Goal: Task Accomplishment & Management: Complete application form

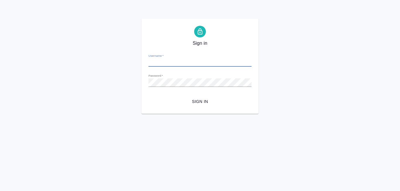
type input "n.kuzmenko@awatera.com"
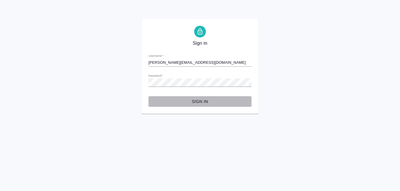
click at [201, 103] on span "Sign in" at bounding box center [200, 101] width 94 height 7
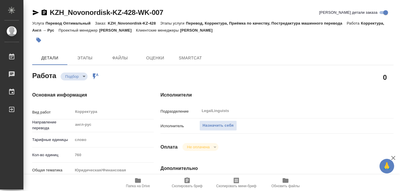
type textarea "x"
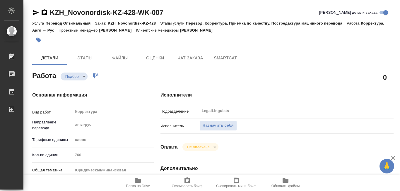
type textarea "x"
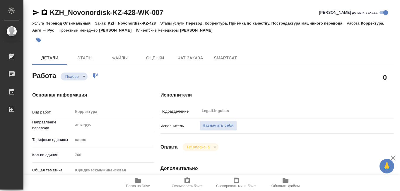
scroll to position [59, 0]
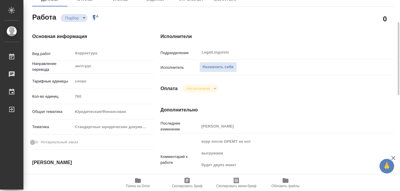
type textarea "x"
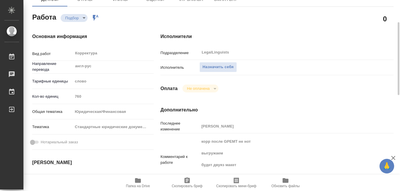
type textarea "x"
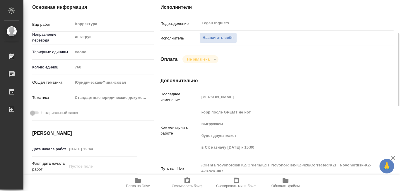
scroll to position [117, 0]
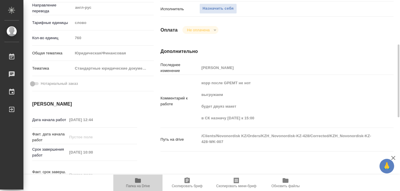
click at [137, 181] on icon "button" at bounding box center [138, 180] width 6 height 5
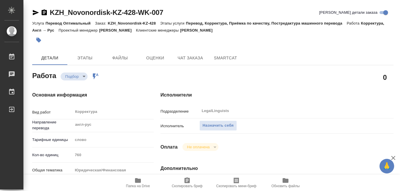
type textarea "x"
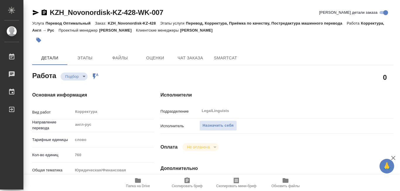
type textarea "x"
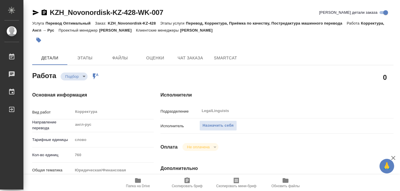
type textarea "x"
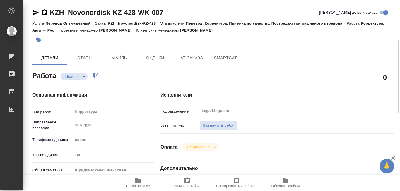
scroll to position [59, 0]
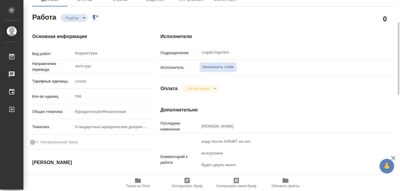
type textarea "x"
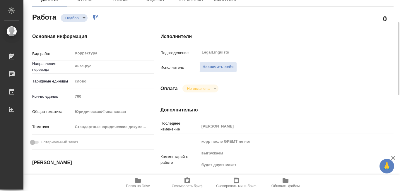
scroll to position [88, 0]
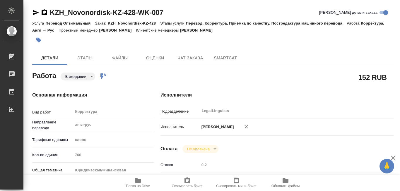
type textarea "x"
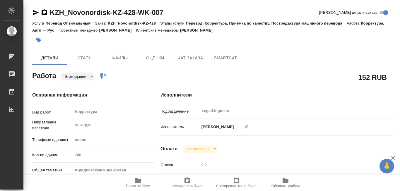
type textarea "x"
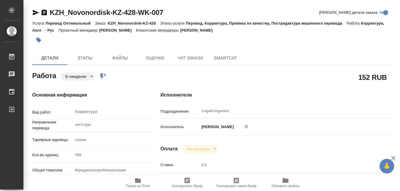
type textarea "x"
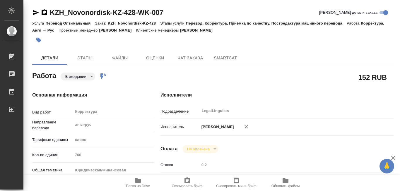
type textarea "x"
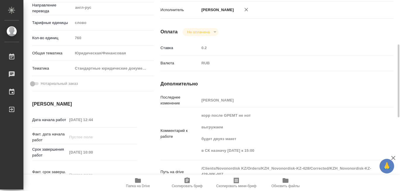
scroll to position [147, 0]
